Goal: Task Accomplishment & Management: Manage account settings

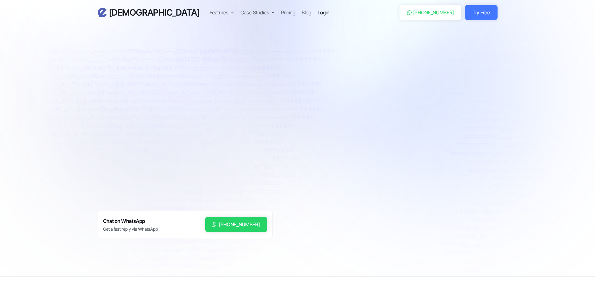
click at [318, 15] on div "Login" at bounding box center [324, 12] width 12 height 7
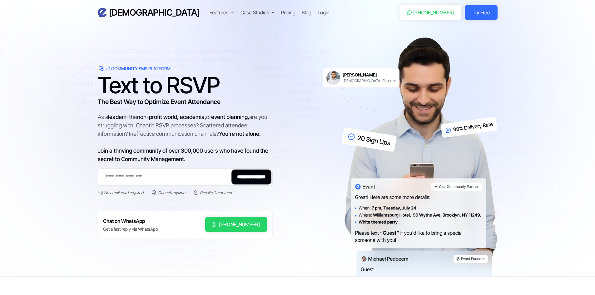
click at [260, 14] on div "Features Text-to-RSVP & Event Check-In Targeted Messaging & Scheduled Sends CRM…" at bounding box center [300, 12] width 180 height 9
click at [318, 13] on div "Login" at bounding box center [324, 12] width 12 height 7
